Goal: Information Seeking & Learning: Learn about a topic

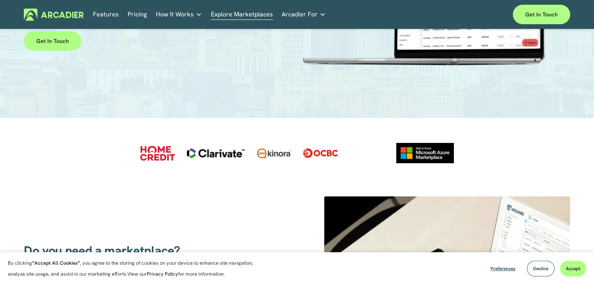
scroll to position [156, 0]
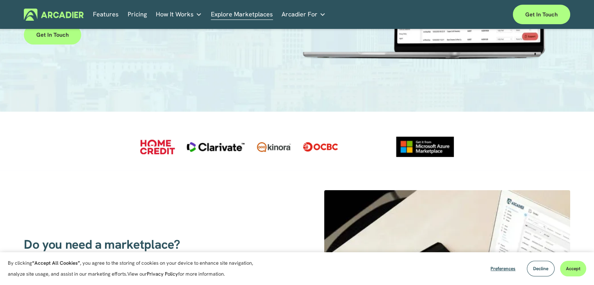
click at [234, 17] on link "Explore Marketplaces" at bounding box center [242, 15] width 62 height 12
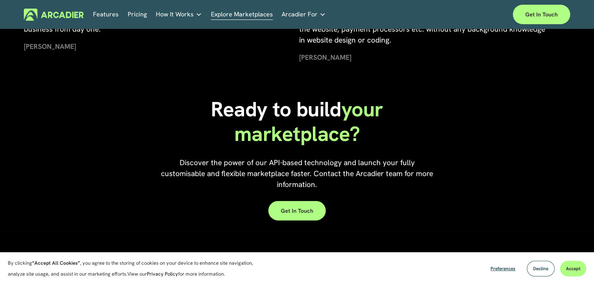
scroll to position [1782, 0]
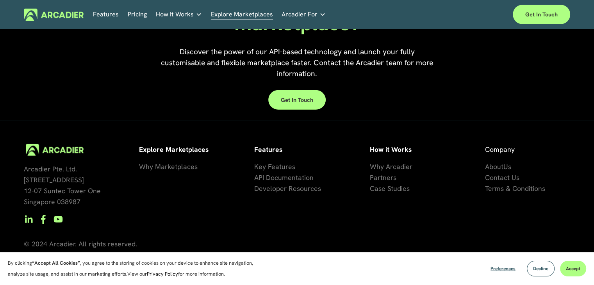
click at [400, 187] on span "se Studies" at bounding box center [393, 188] width 31 height 9
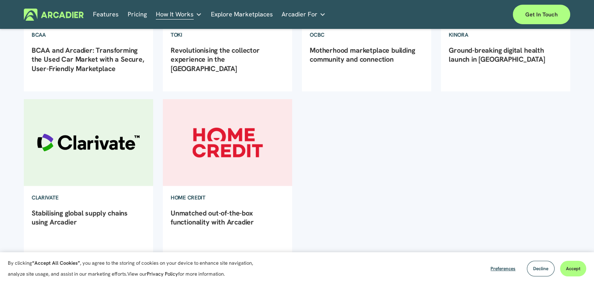
scroll to position [117, 0]
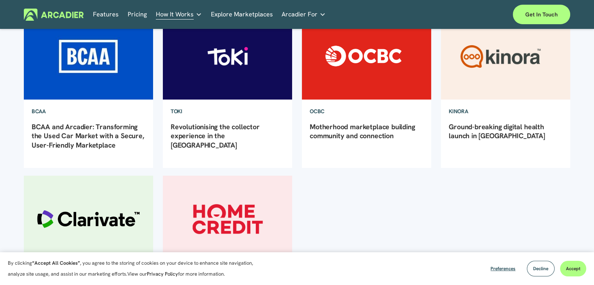
click at [77, 74] on img at bounding box center [88, 55] width 130 height 87
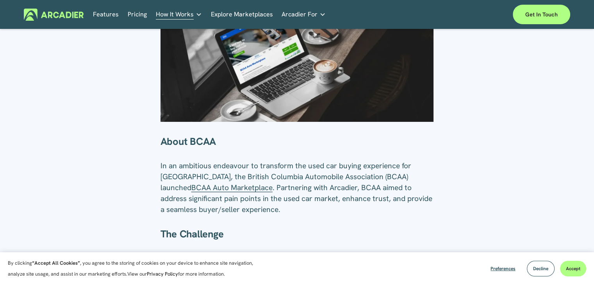
scroll to position [234, 0]
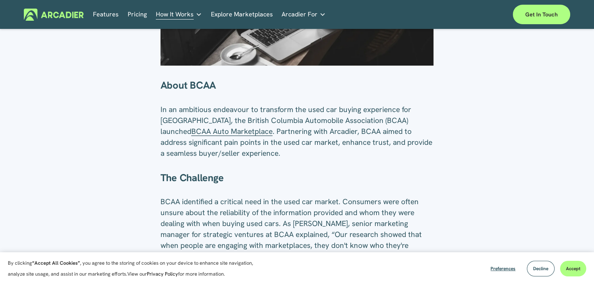
click at [206, 134] on span "BCAA Auto Marketplace" at bounding box center [231, 131] width 81 height 10
